Goal: Task Accomplishment & Management: Use online tool/utility

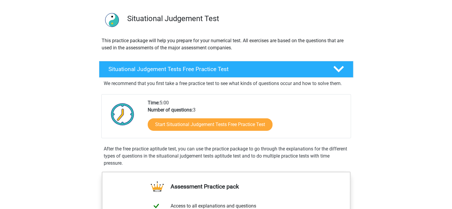
scroll to position [33, 0]
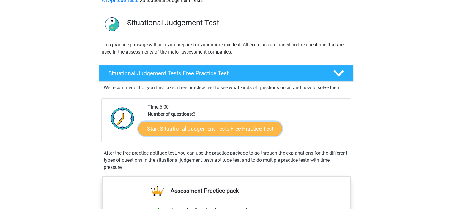
click at [170, 132] on link "Start Situational Judgement Tests Free Practice Test" at bounding box center [210, 129] width 144 height 14
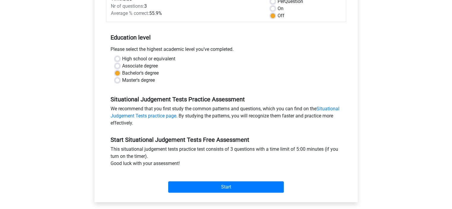
scroll to position [100, 0]
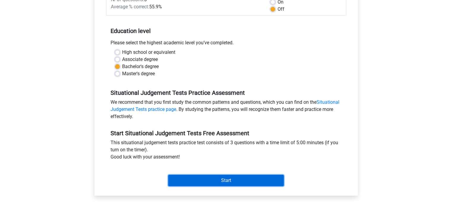
click at [215, 184] on input "Start" at bounding box center [226, 180] width 116 height 11
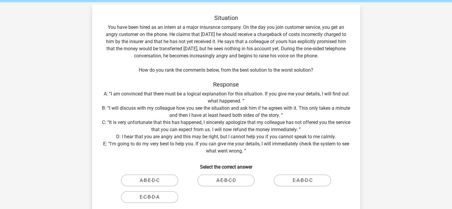
scroll to position [17, 0]
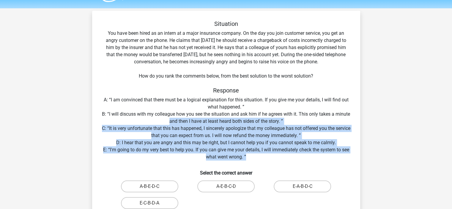
drag, startPoint x: 109, startPoint y: 123, endPoint x: 253, endPoint y: 156, distance: 147.9
click at [253, 156] on div "Situation You have been hired as an intern at a major insurance company. On the…" at bounding box center [226, 125] width 263 height 211
click at [117, 128] on div "Situation You have been hired as an intern at a major insurance company. On the…" at bounding box center [226, 125] width 263 height 211
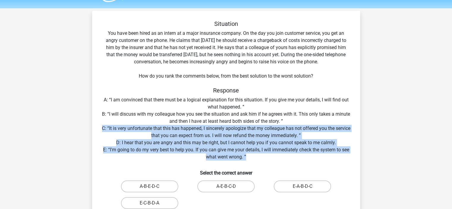
drag, startPoint x: 108, startPoint y: 128, endPoint x: 262, endPoint y: 153, distance: 155.7
click at [262, 153] on div "Situation You have been hired as an intern at a major insurance company. On the…" at bounding box center [226, 125] width 263 height 211
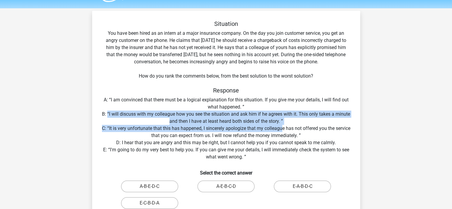
drag, startPoint x: 107, startPoint y: 113, endPoint x: 289, endPoint y: 125, distance: 182.8
click at [289, 125] on div "Situation You have been hired as an intern at a major insurance company. On the…" at bounding box center [226, 125] width 263 height 211
click at [288, 124] on div "Situation You have been hired as an intern at a major insurance company. On the…" at bounding box center [226, 125] width 263 height 211
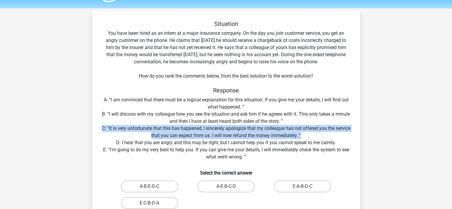
drag, startPoint x: 313, startPoint y: 135, endPoint x: 108, endPoint y: 127, distance: 204.6
click at [108, 127] on div "Situation You have been hired as an intern at a major insurance company. On the…" at bounding box center [226, 125] width 263 height 211
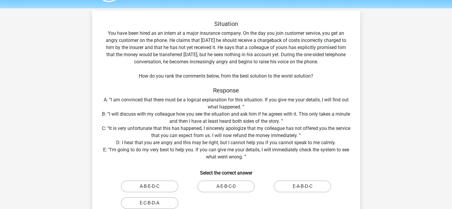
click at [171, 85] on div "Situation You have been hired as an intern at a major insurance company. On the…" at bounding box center [226, 125] width 263 height 211
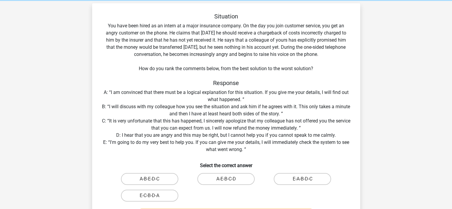
scroll to position [24, 0]
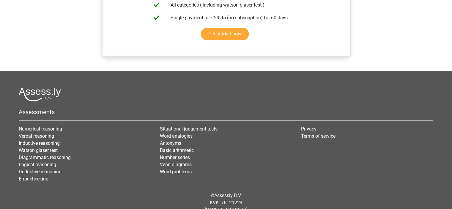
scroll to position [588, 0]
